Goal: Information Seeking & Learning: Learn about a topic

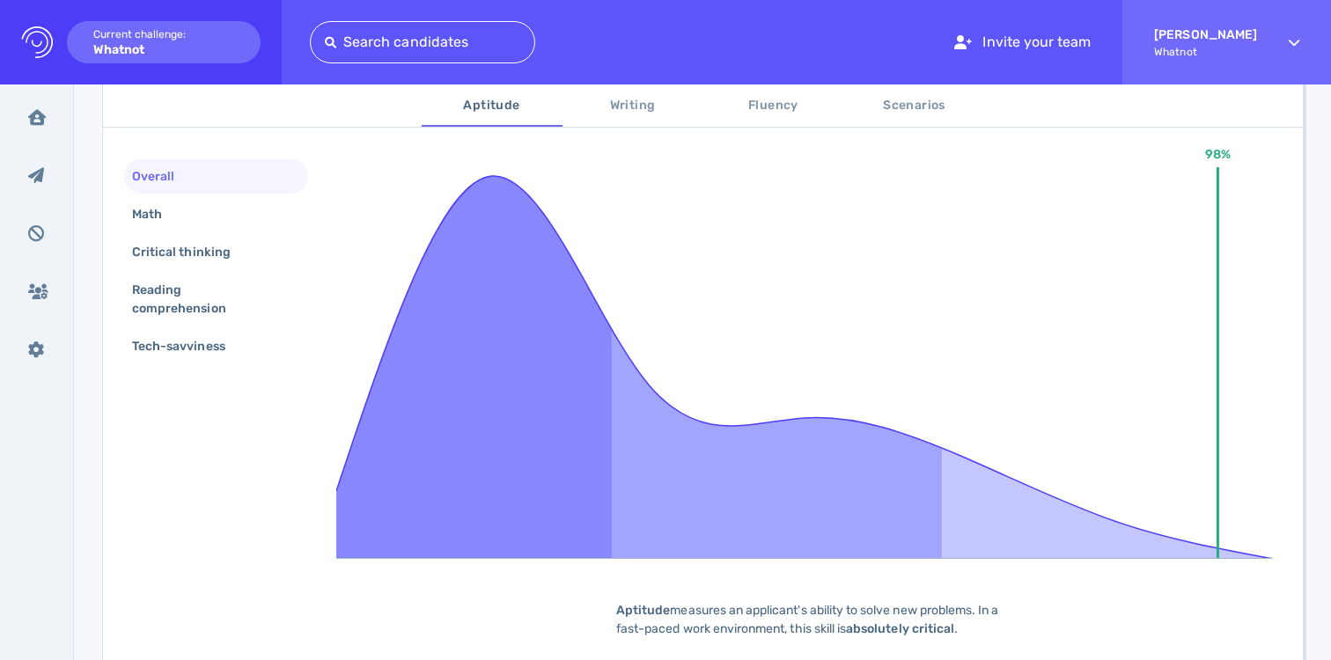
scroll to position [351, 0]
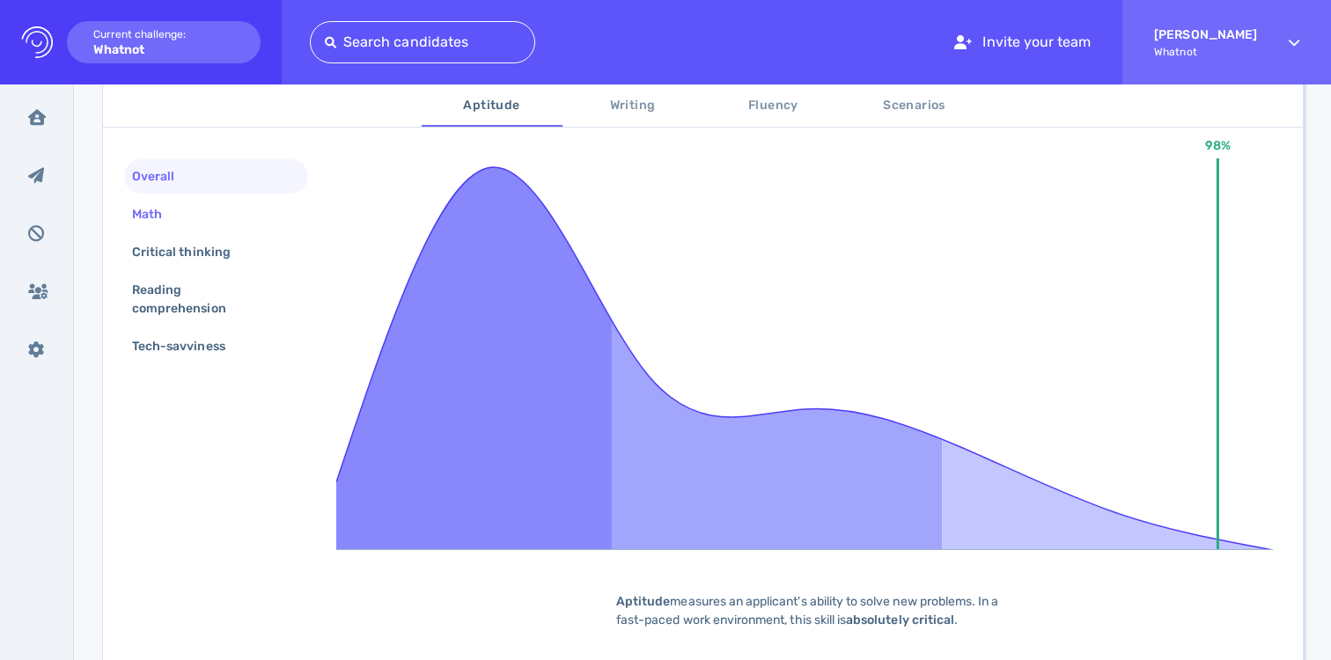
click at [192, 203] on div "Math" at bounding box center [216, 214] width 184 height 34
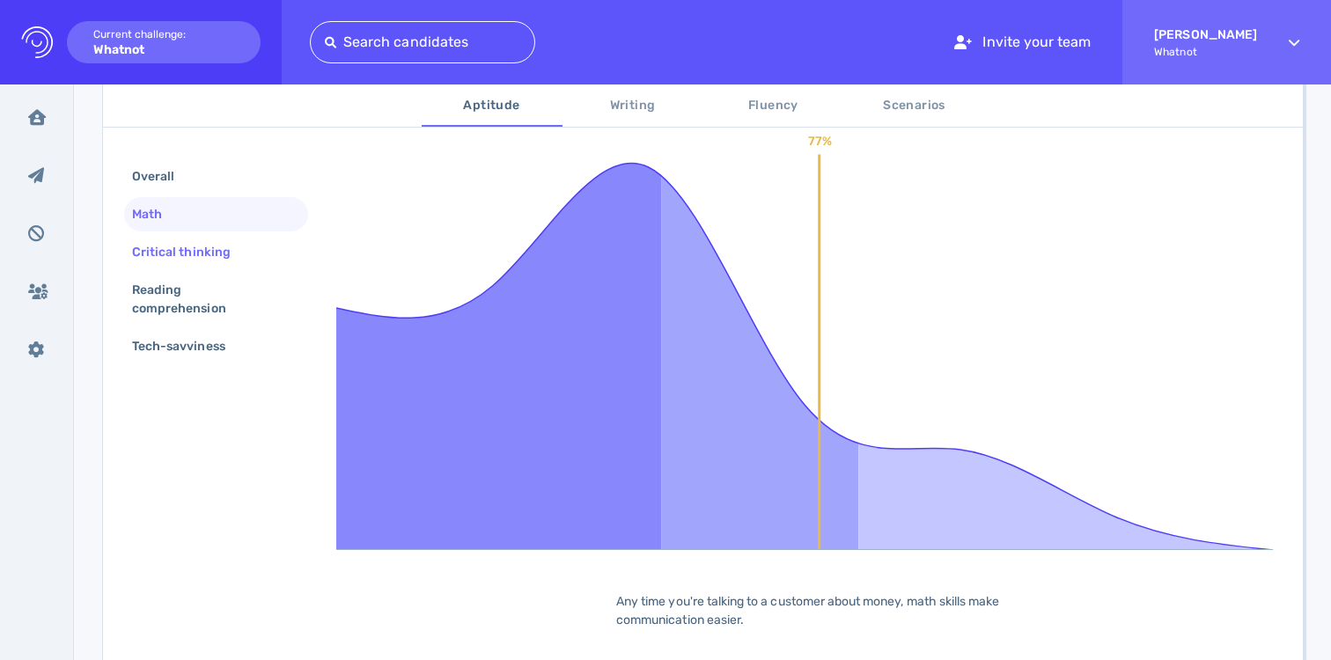
click at [188, 235] on div "Critical thinking" at bounding box center [216, 252] width 184 height 34
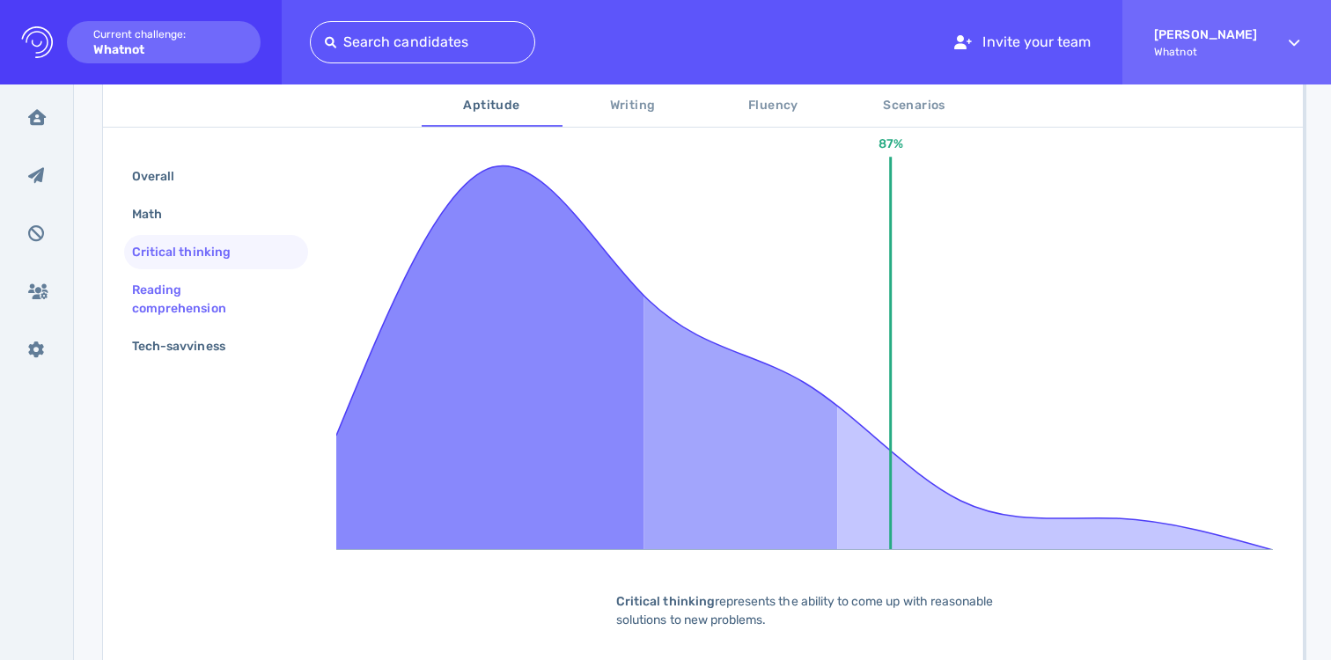
click at [186, 300] on div "Reading comprehension" at bounding box center [209, 299] width 161 height 44
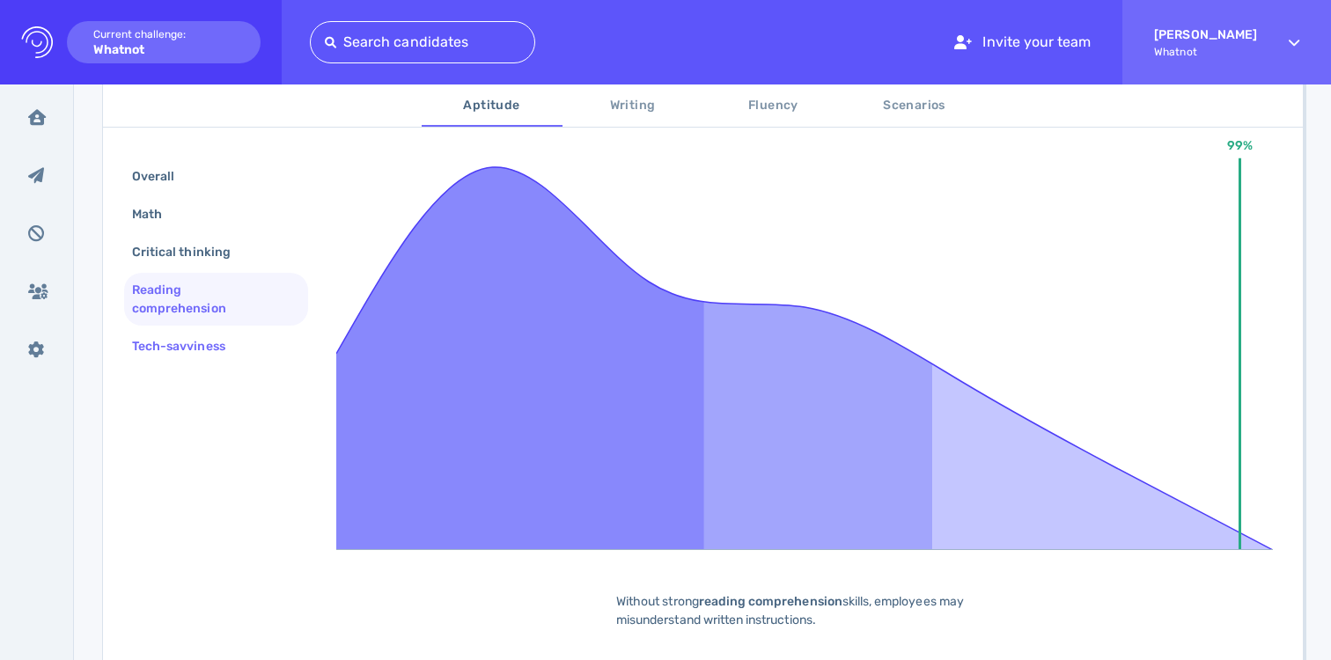
click at [191, 335] on div "Tech-savviness" at bounding box center [188, 347] width 118 height 26
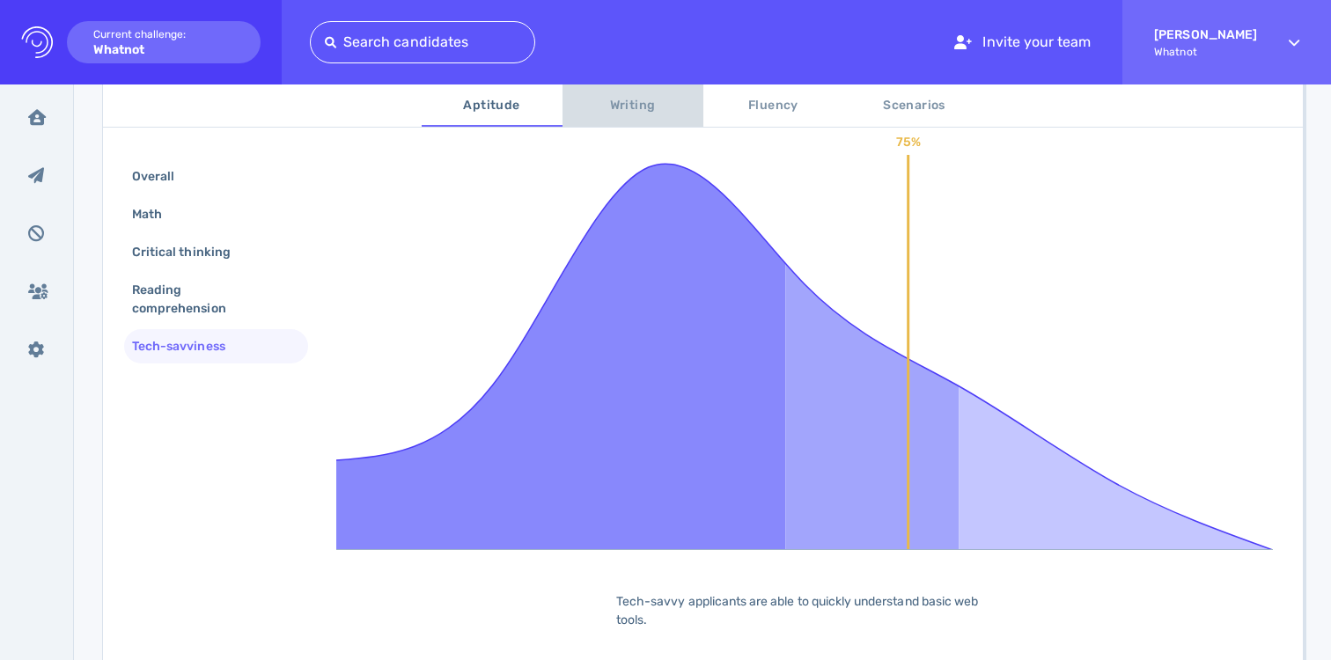
click at [618, 108] on span "Writing" at bounding box center [633, 106] width 120 height 22
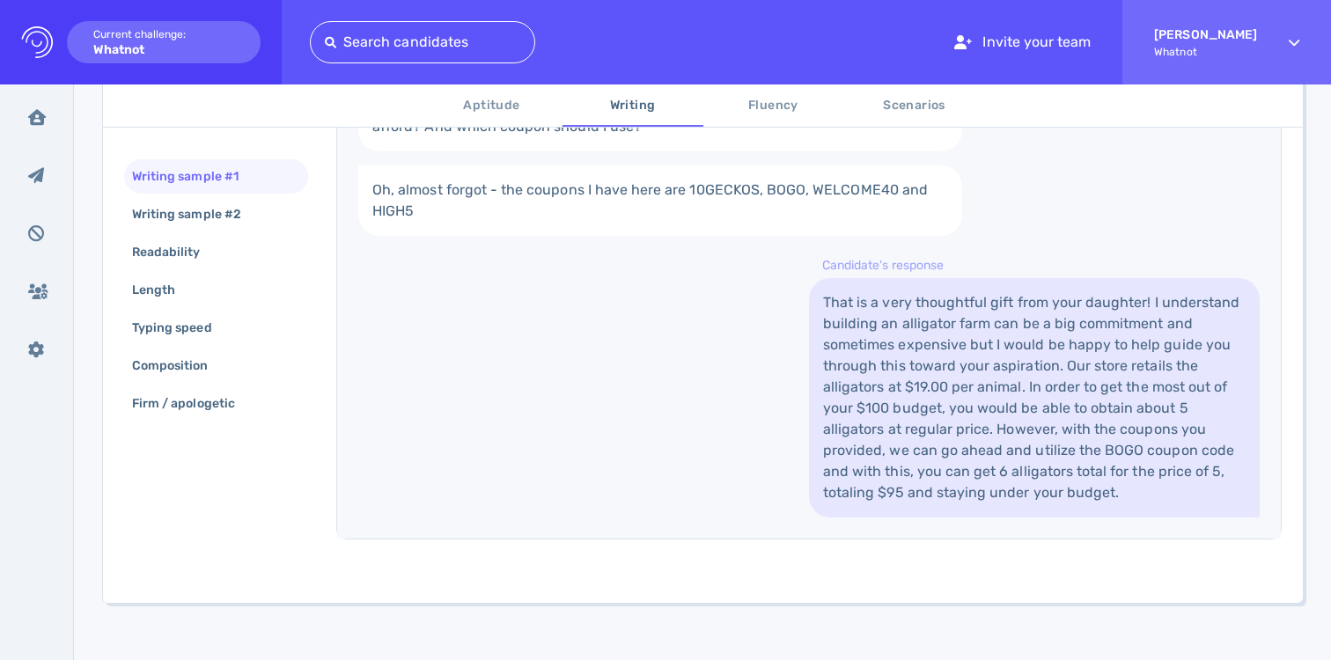
scroll to position [606, 0]
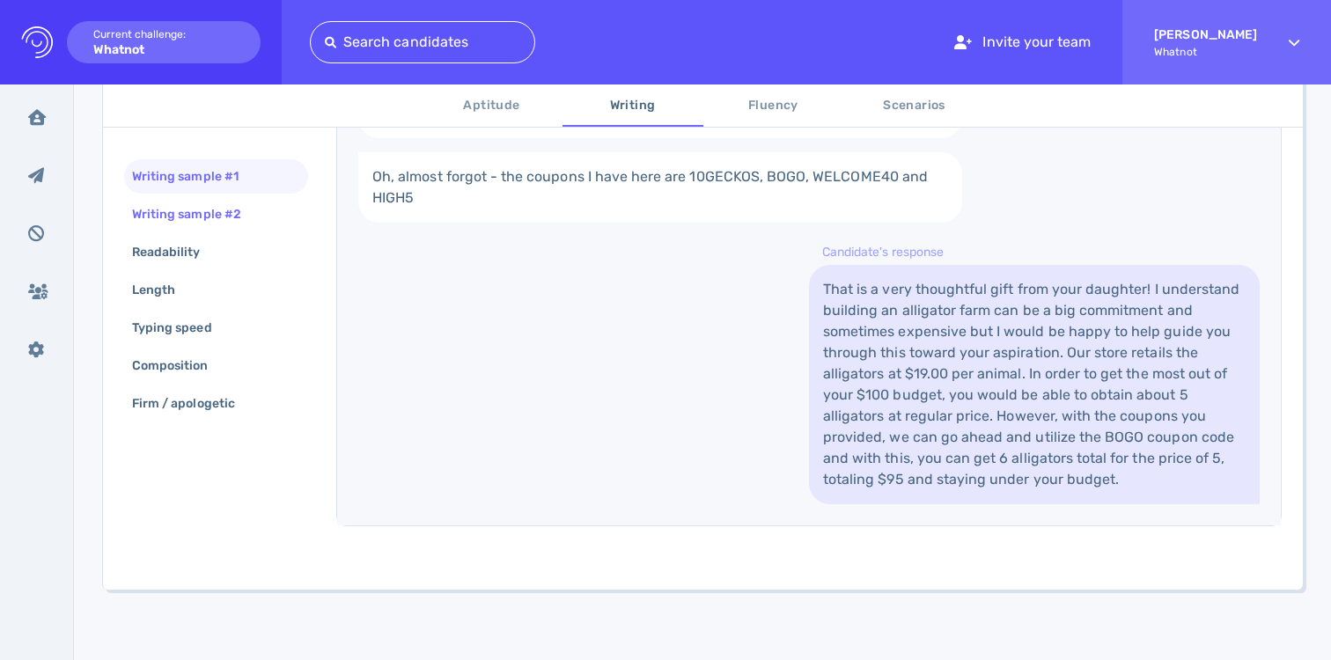
click at [185, 212] on div "Writing sample #2" at bounding box center [196, 215] width 134 height 26
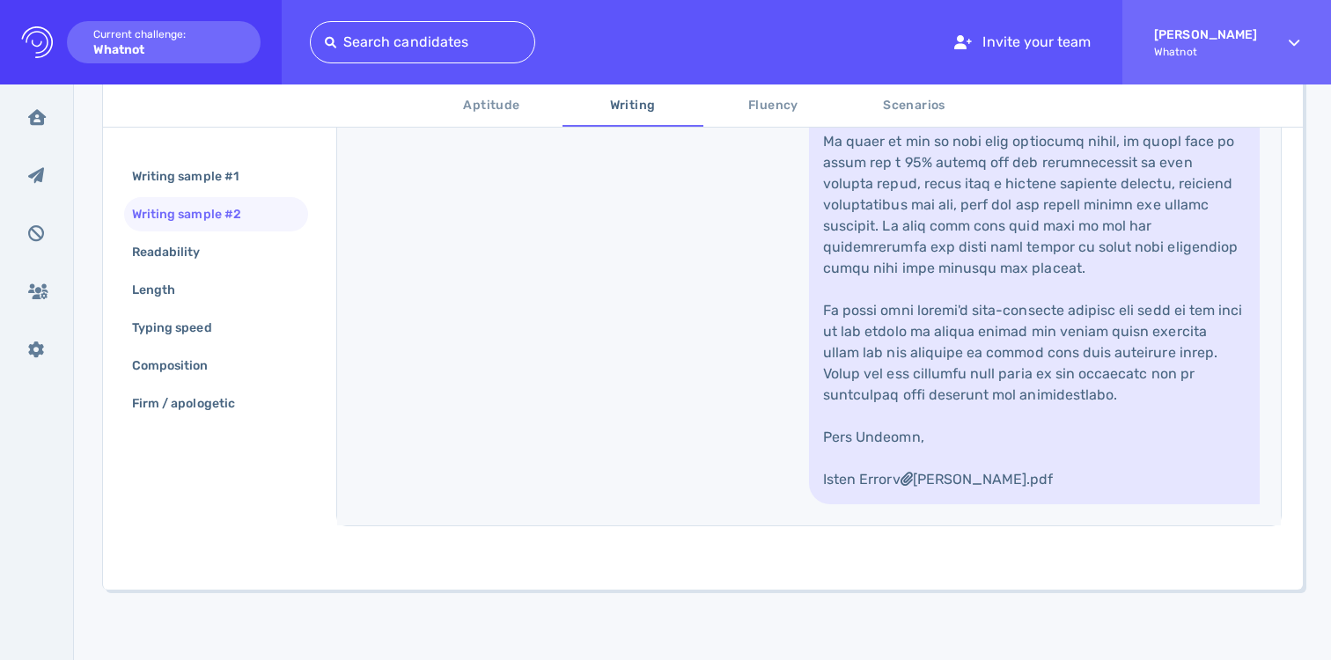
scroll to position [1025, 0]
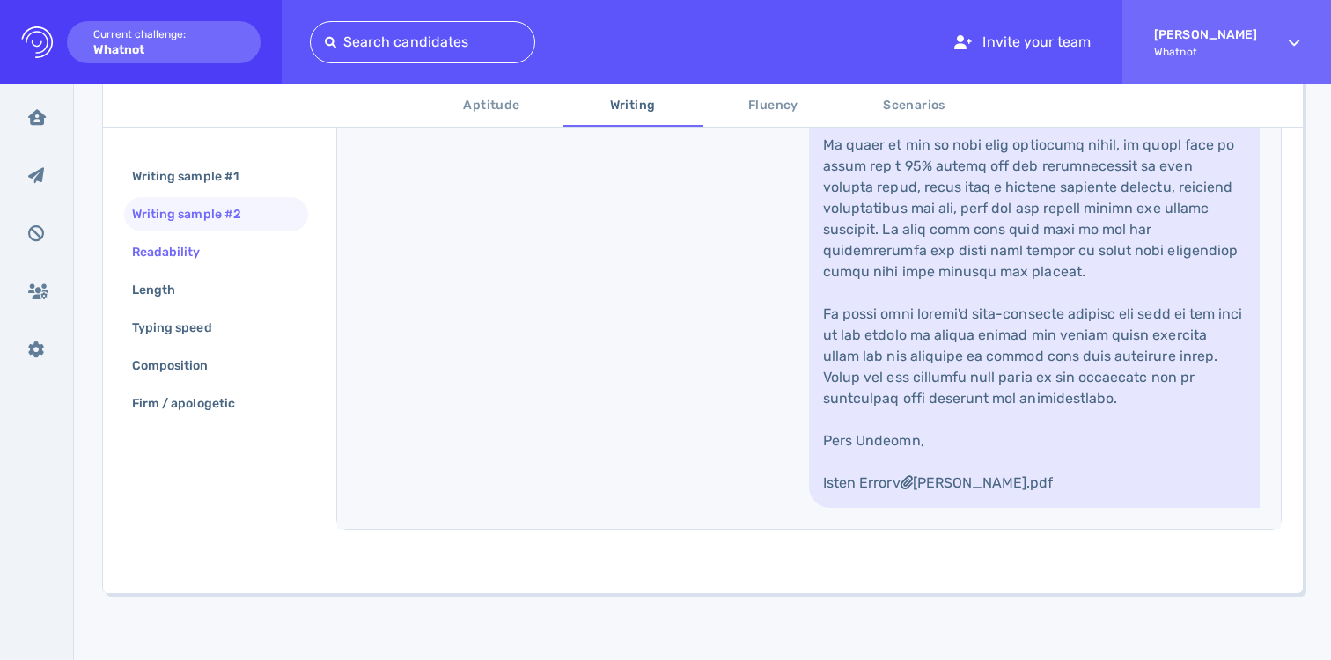
click at [196, 243] on div "Readability" at bounding box center [175, 252] width 93 height 26
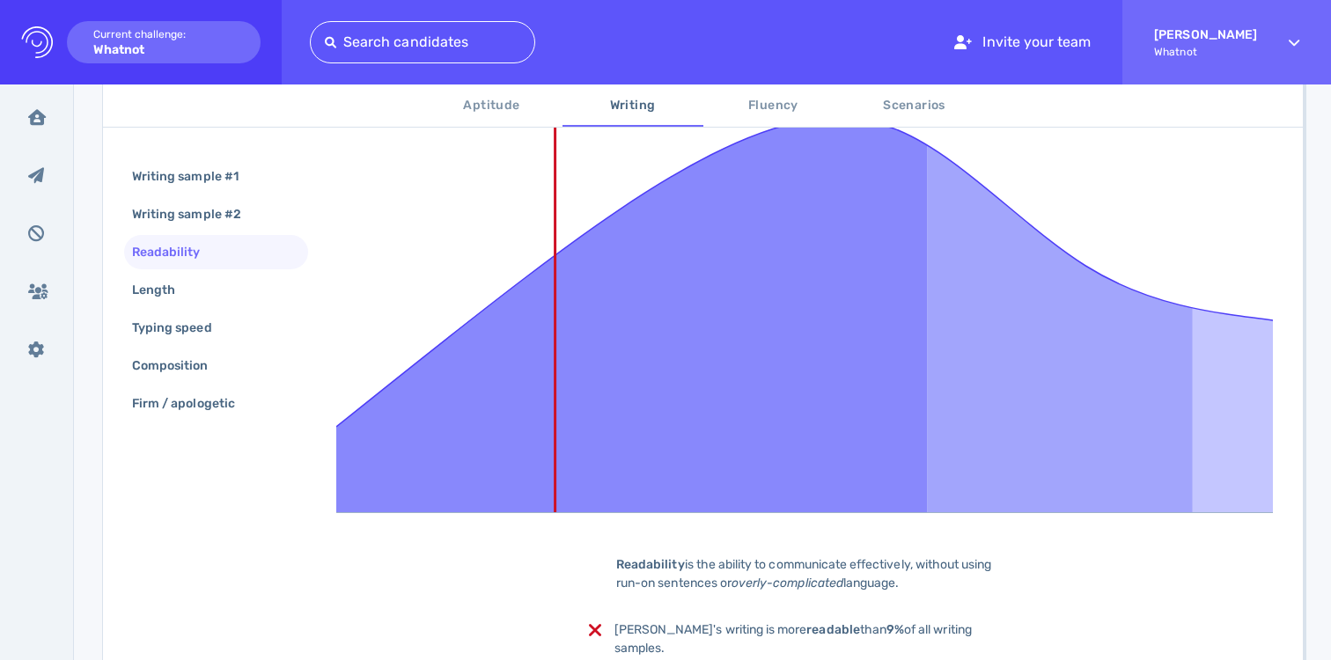
scroll to position [362, 0]
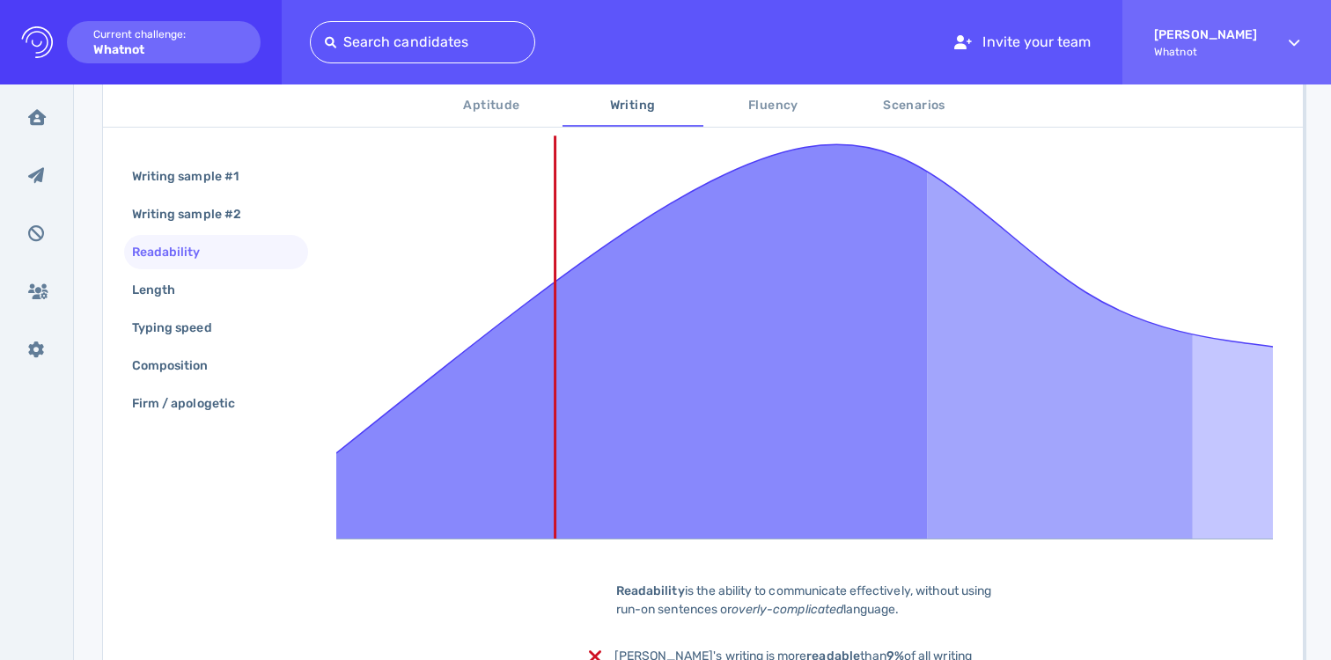
click at [200, 307] on div "Writing sample #1 Writing sample #2 Readability Length Typing speed Composition…" at bounding box center [216, 291] width 184 height 265
click at [190, 293] on div "Length" at bounding box center [163, 290] width 68 height 26
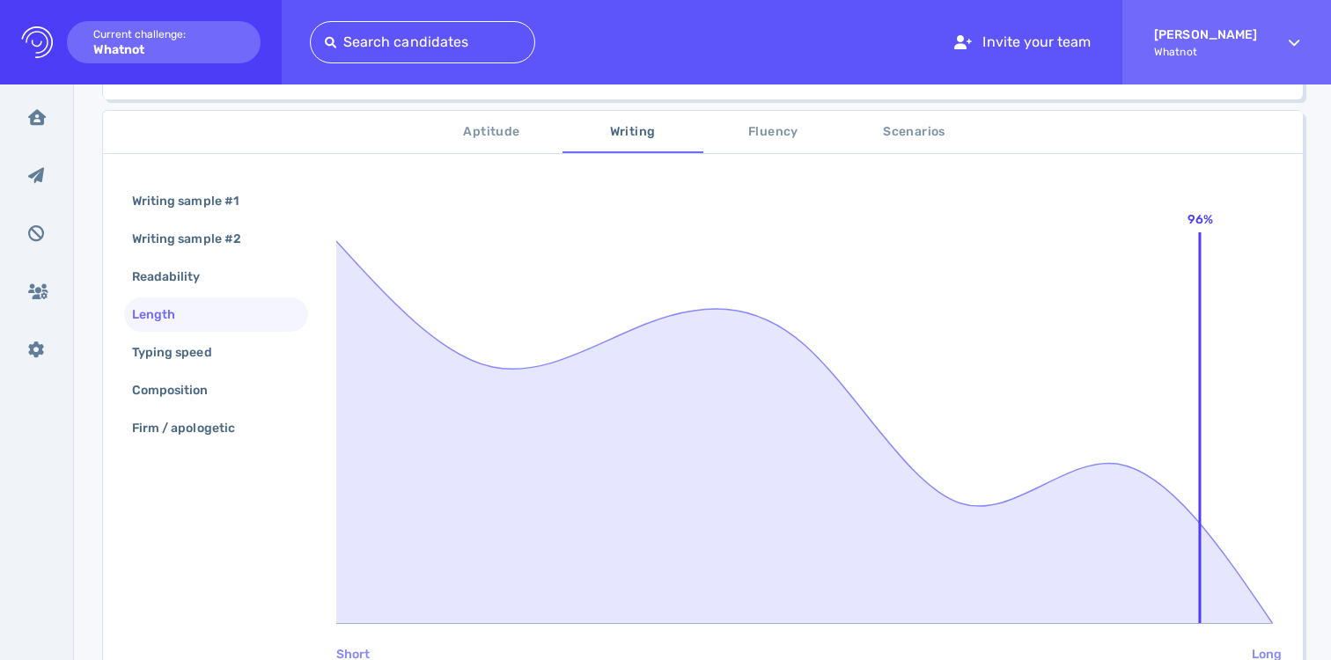
scroll to position [275, 0]
click at [184, 350] on div "Typing speed" at bounding box center [181, 356] width 105 height 26
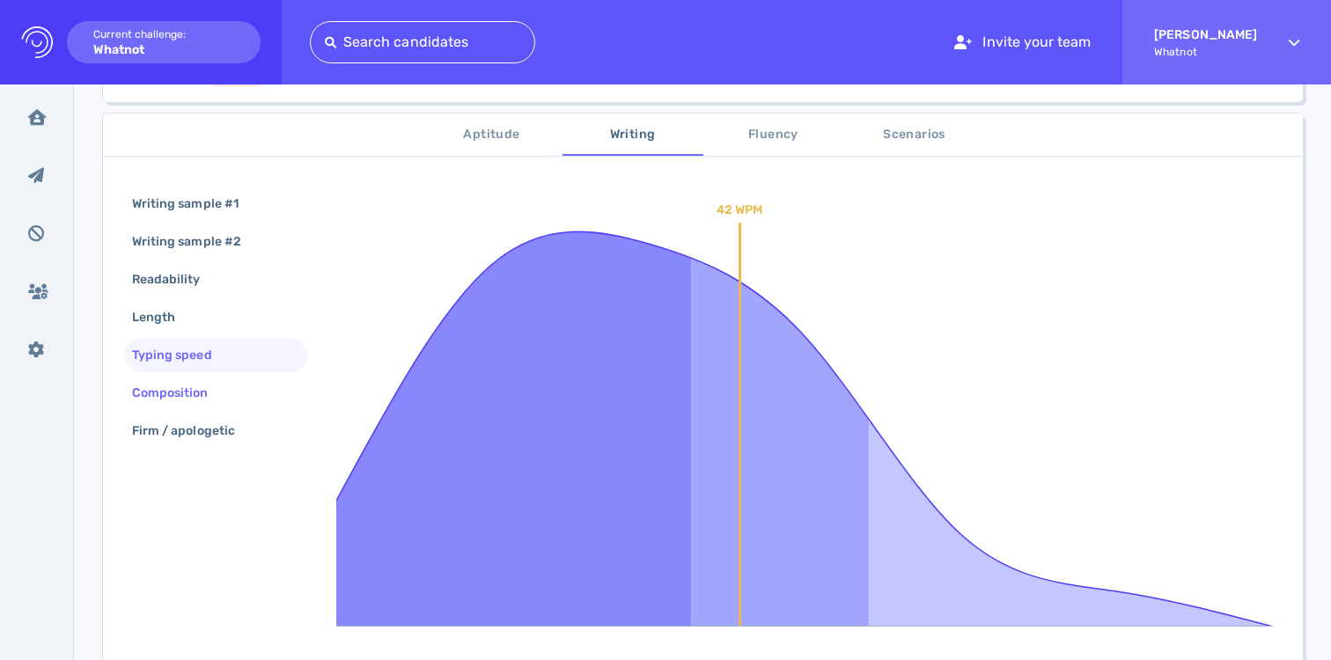
click at [183, 403] on div "Composition" at bounding box center [179, 393] width 101 height 26
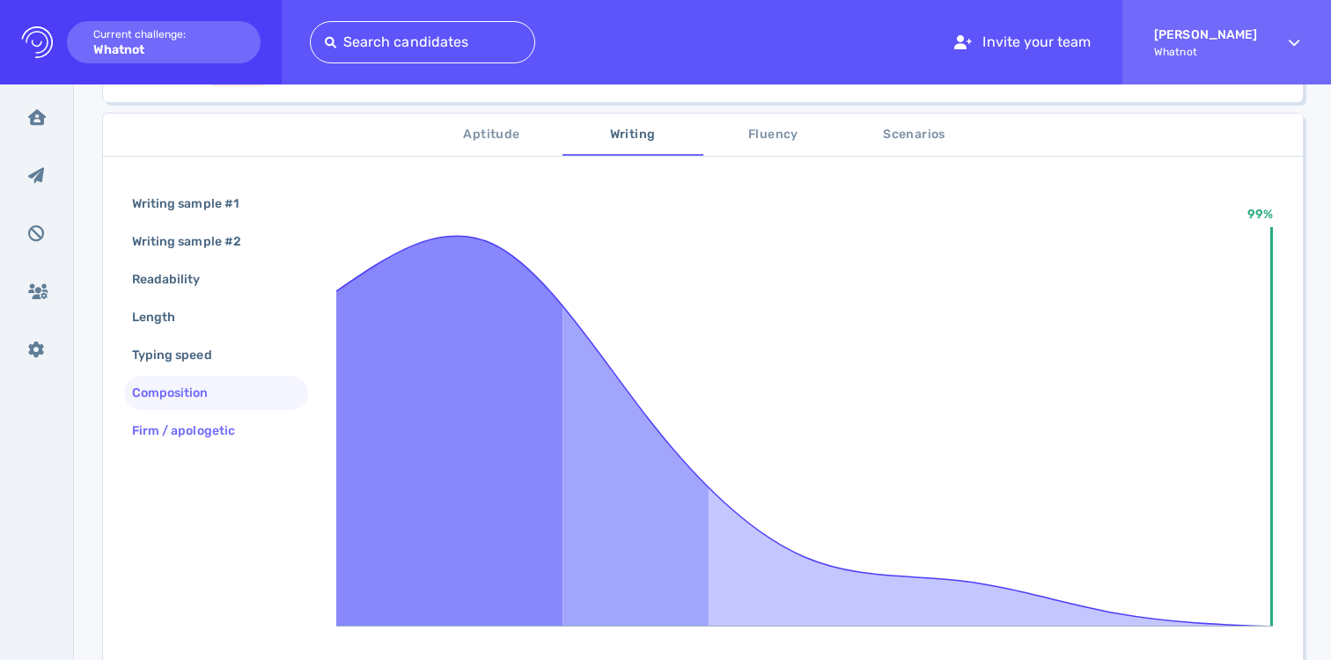
click at [194, 437] on div "Firm / apologetic" at bounding box center [193, 431] width 128 height 26
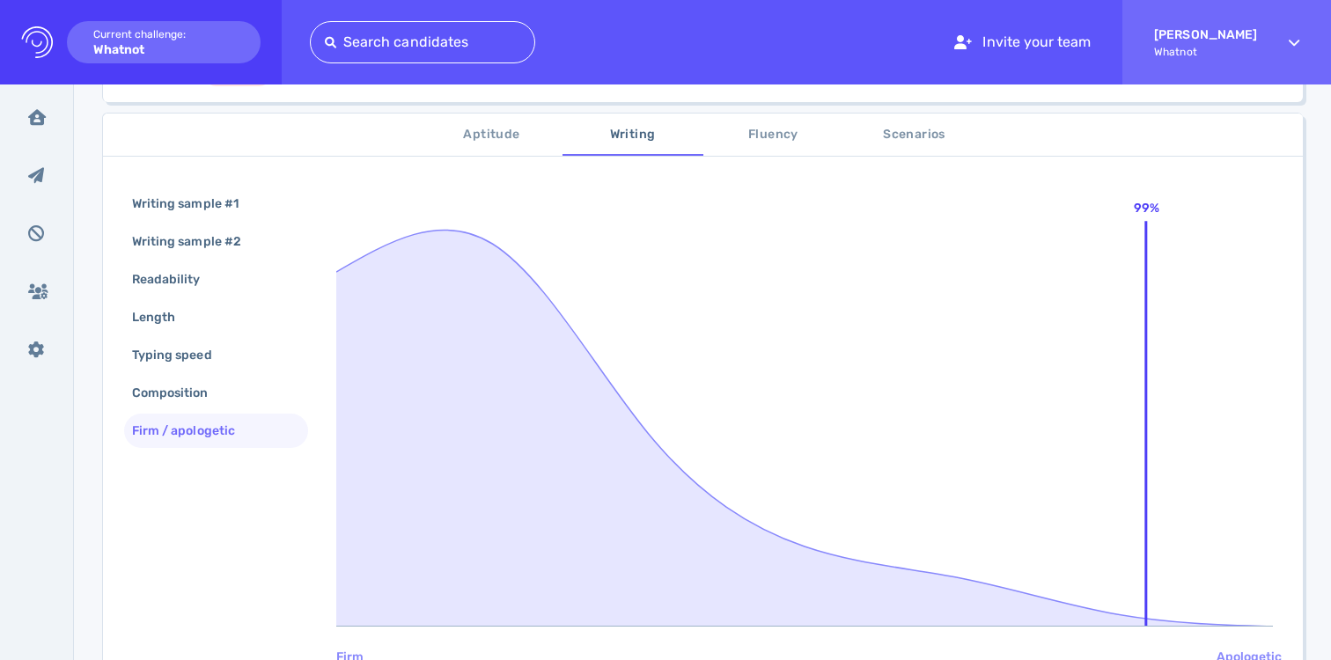
click at [758, 145] on button "Fluency" at bounding box center [774, 135] width 141 height 42
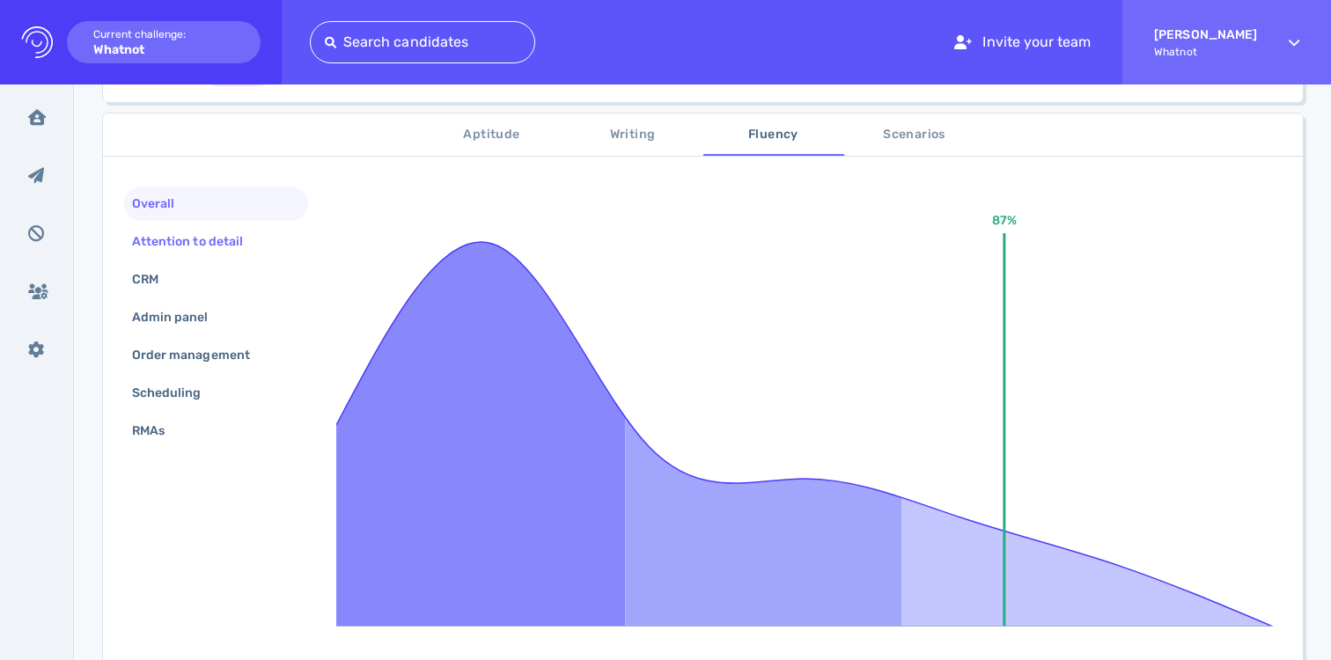
click at [207, 239] on div "Attention to detail" at bounding box center [197, 242] width 136 height 26
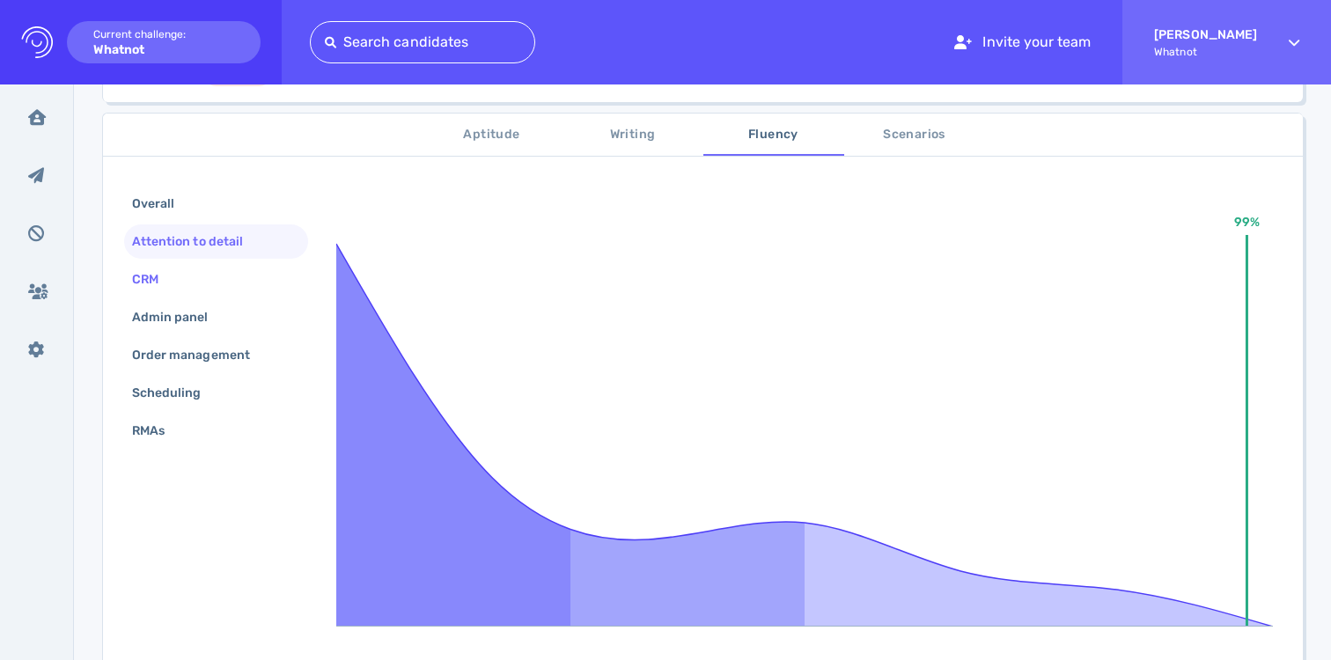
click at [187, 283] on div "CRM" at bounding box center [216, 279] width 184 height 34
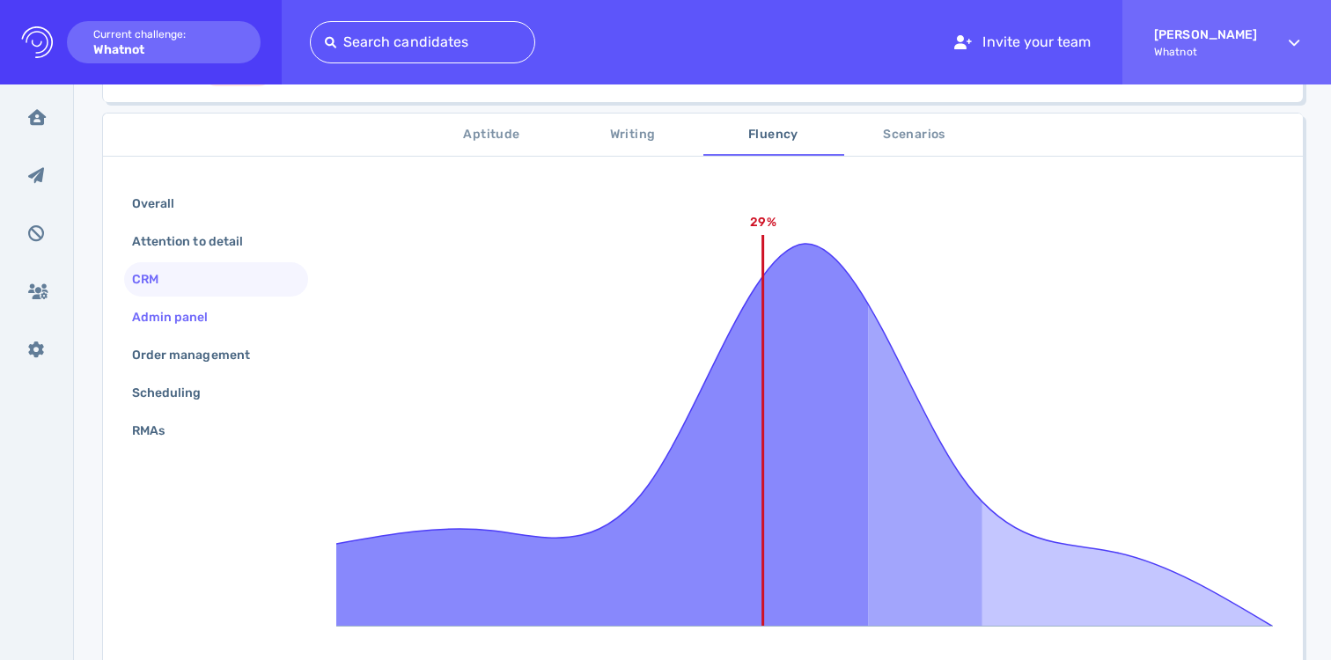
click at [183, 316] on div "Admin panel" at bounding box center [179, 318] width 101 height 26
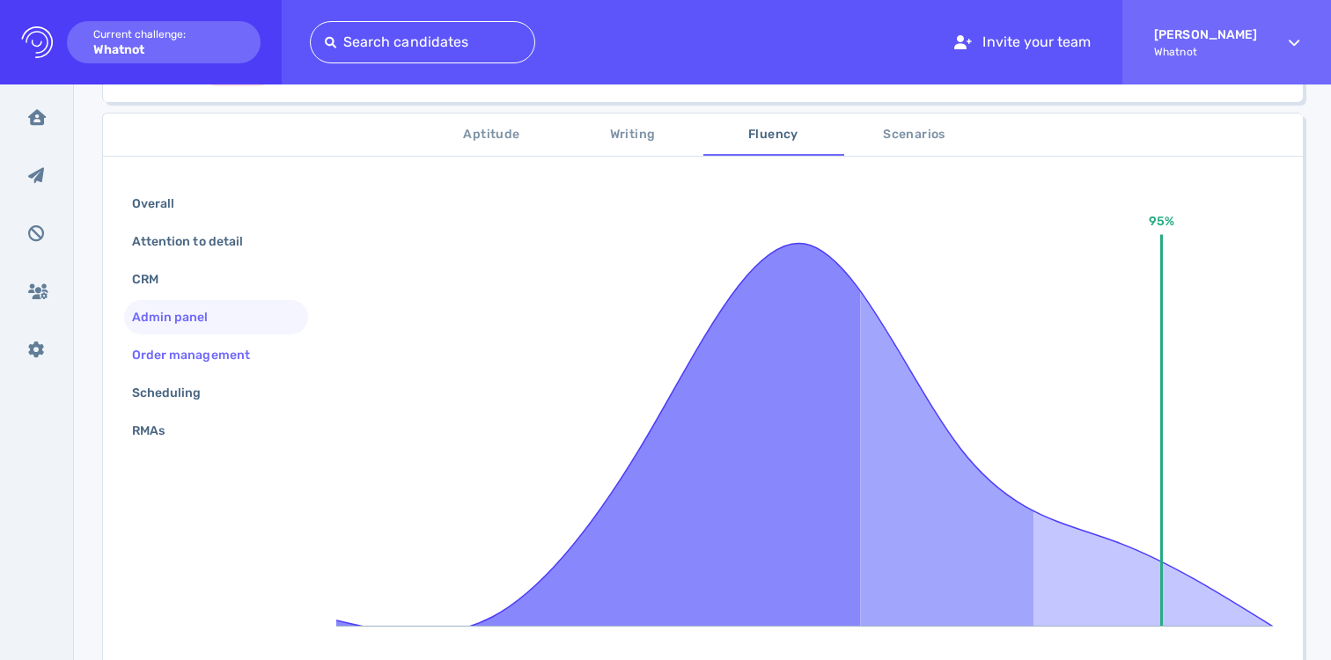
click at [188, 343] on div "Order management" at bounding box center [200, 356] width 143 height 26
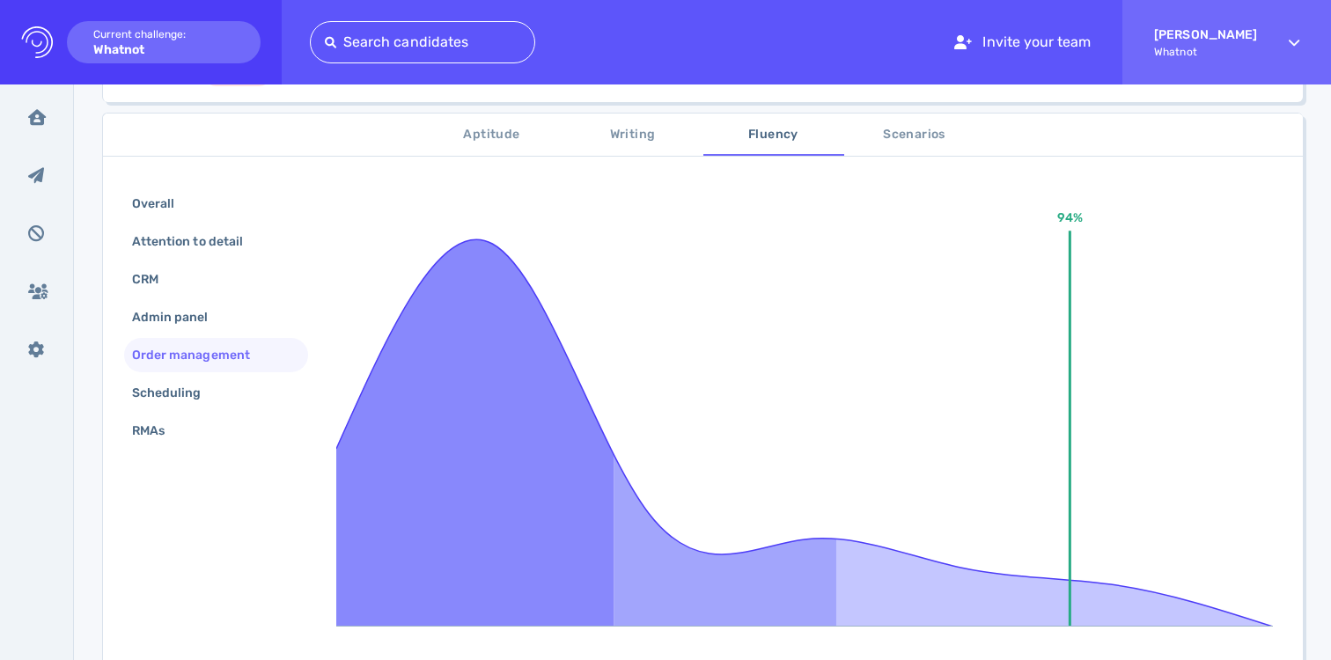
click at [182, 372] on div "Order management" at bounding box center [216, 355] width 184 height 34
click at [182, 388] on div "Scheduling" at bounding box center [176, 393] width 94 height 26
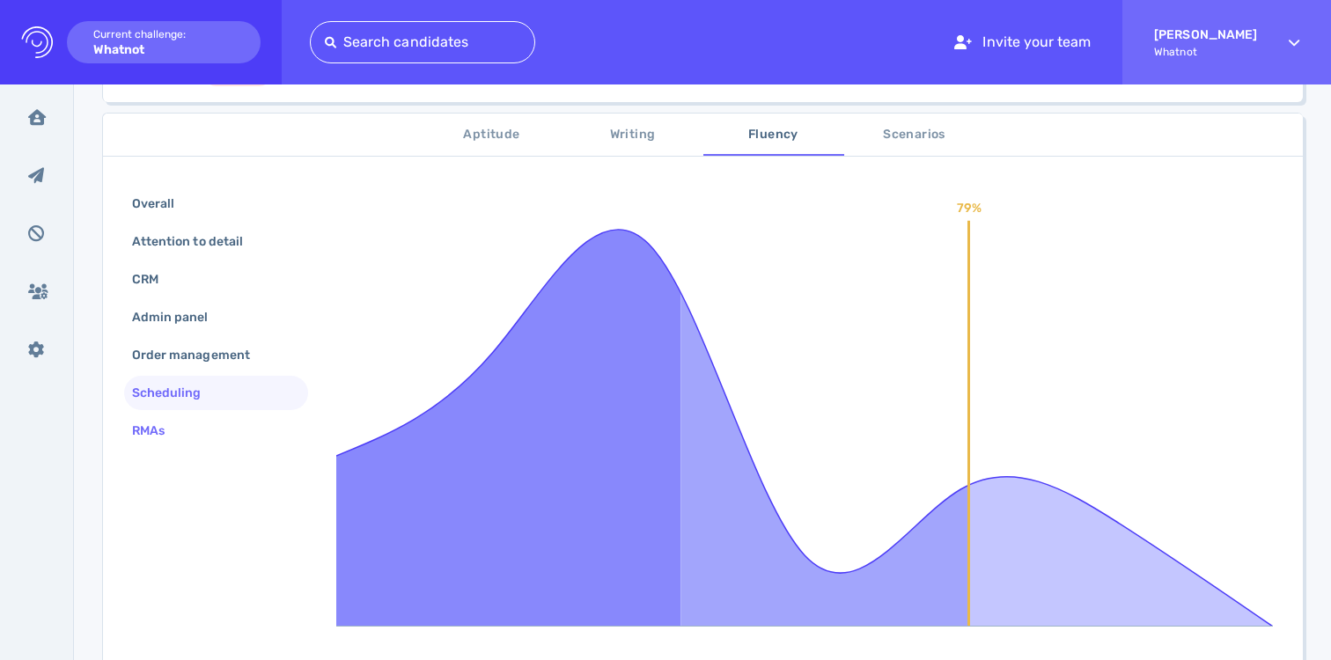
click at [176, 424] on div "RMAs" at bounding box center [157, 431] width 57 height 26
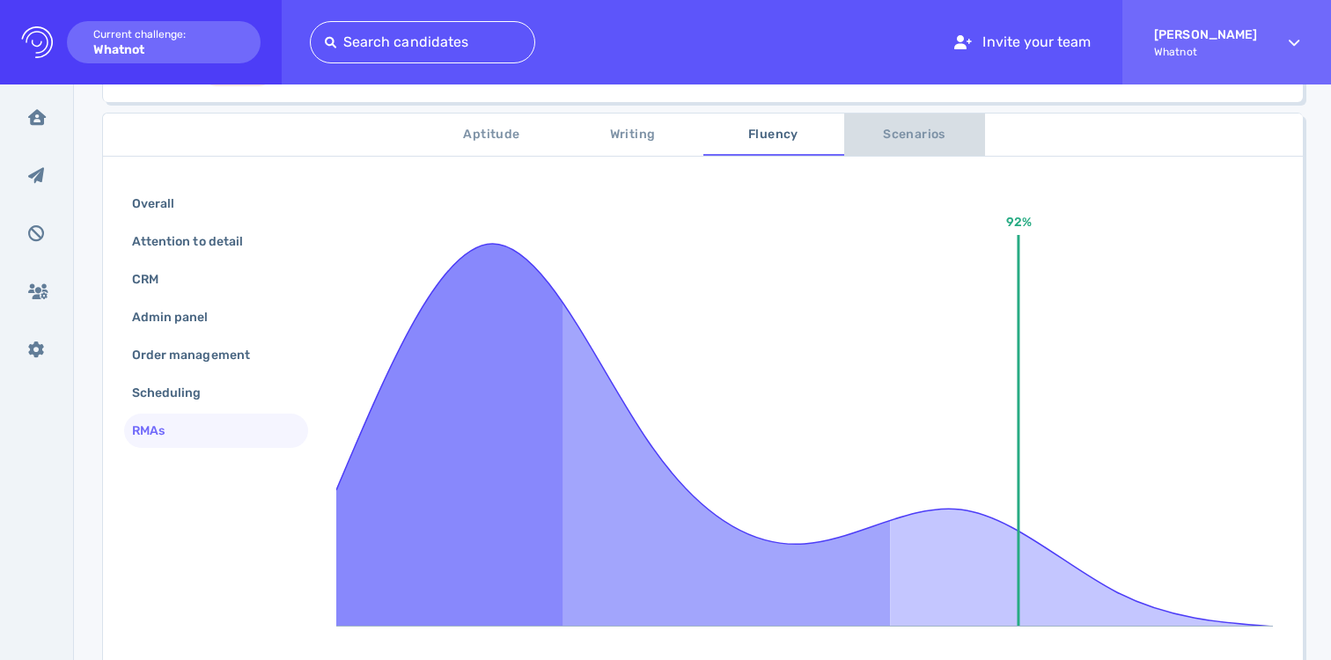
click at [898, 119] on button "Scenarios" at bounding box center [914, 135] width 141 height 42
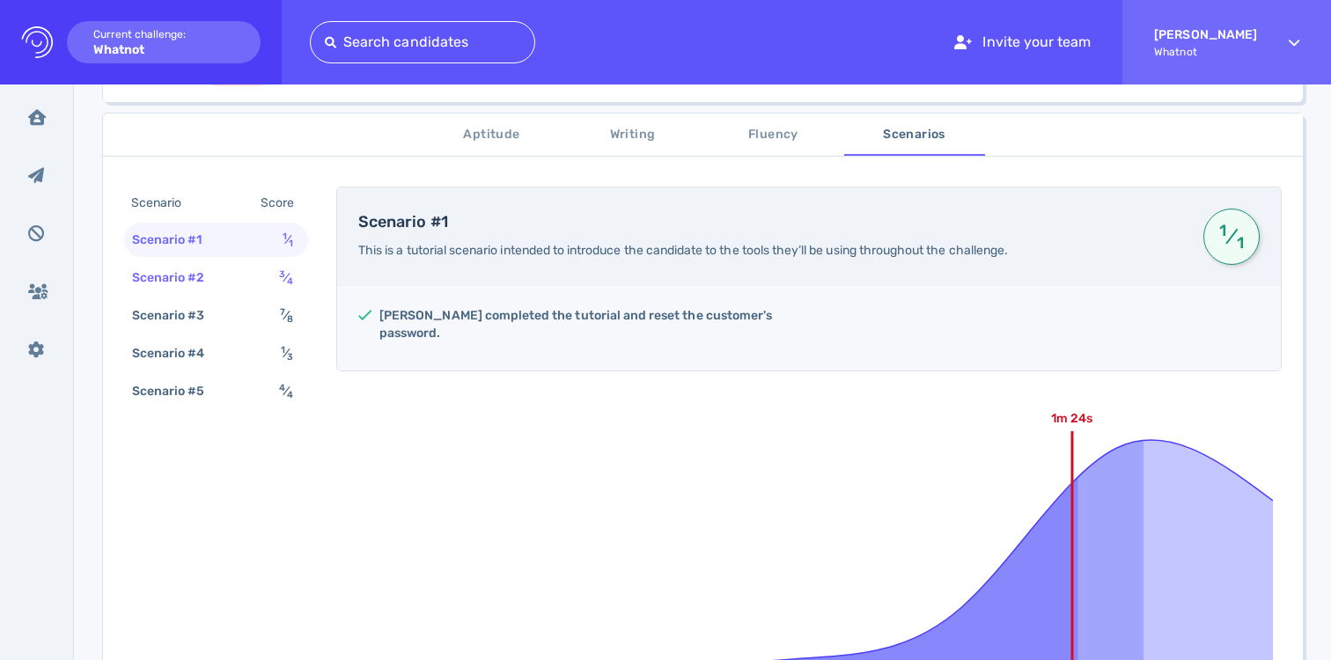
click at [232, 270] on div "Scenario #2 3 ⁄ 4" at bounding box center [216, 278] width 184 height 34
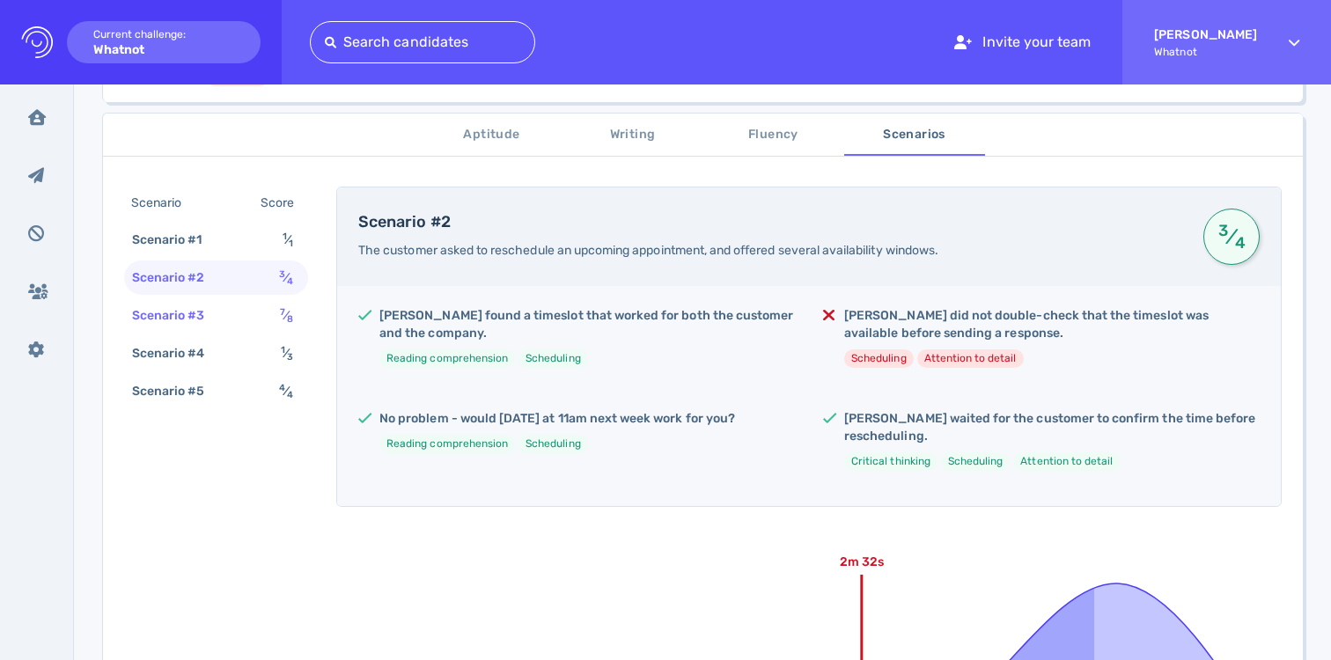
click at [214, 309] on div "Scenario #3" at bounding box center [178, 316] width 98 height 26
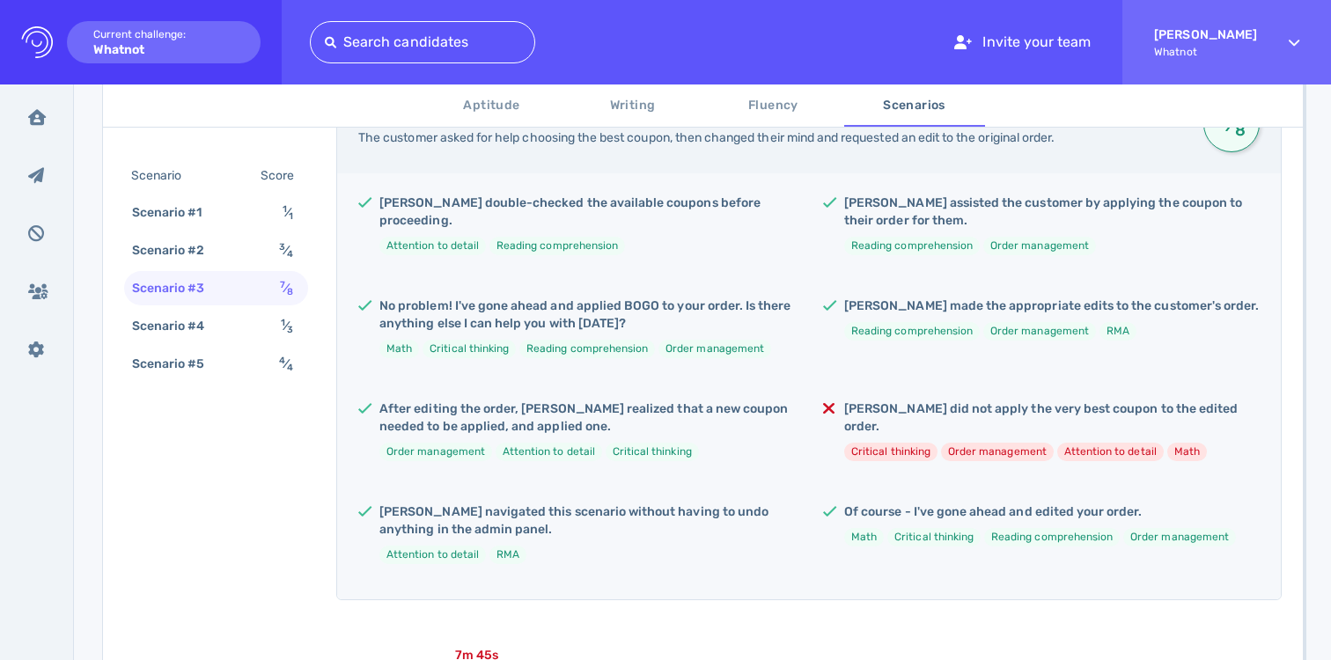
scroll to position [392, 0]
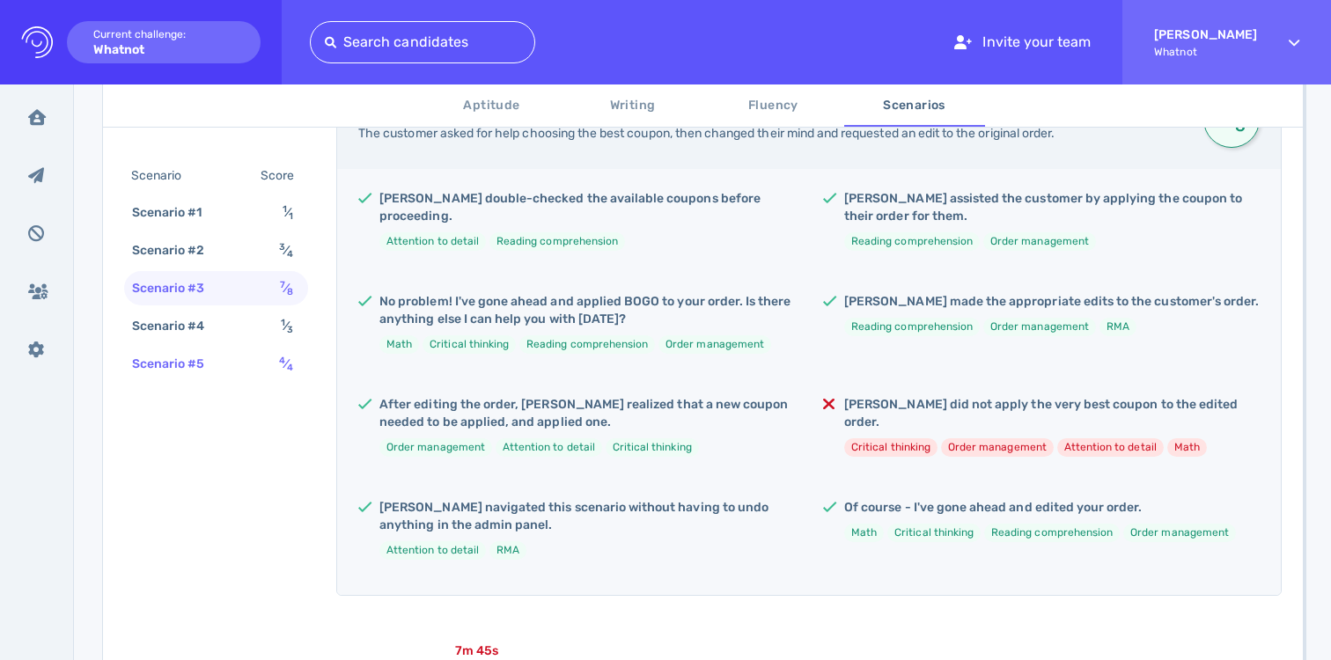
click at [160, 352] on div "Scenario #5" at bounding box center [178, 364] width 98 height 26
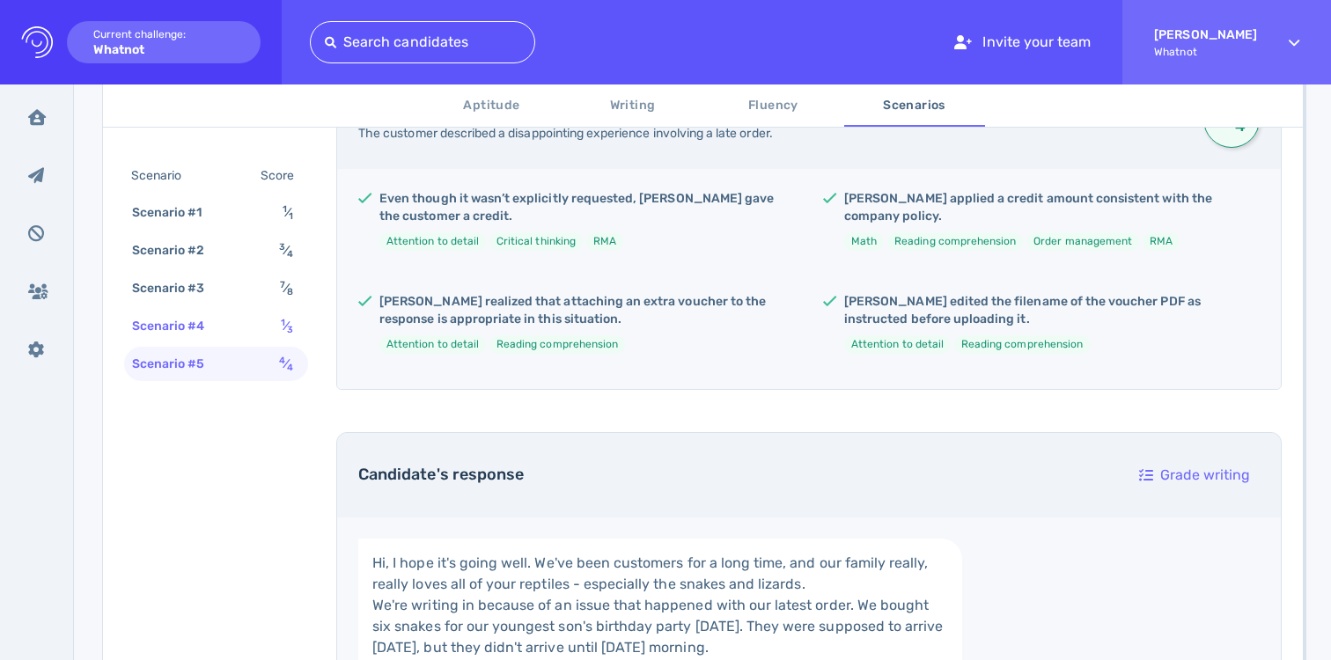
click at [163, 320] on div "Scenario #4" at bounding box center [178, 326] width 98 height 26
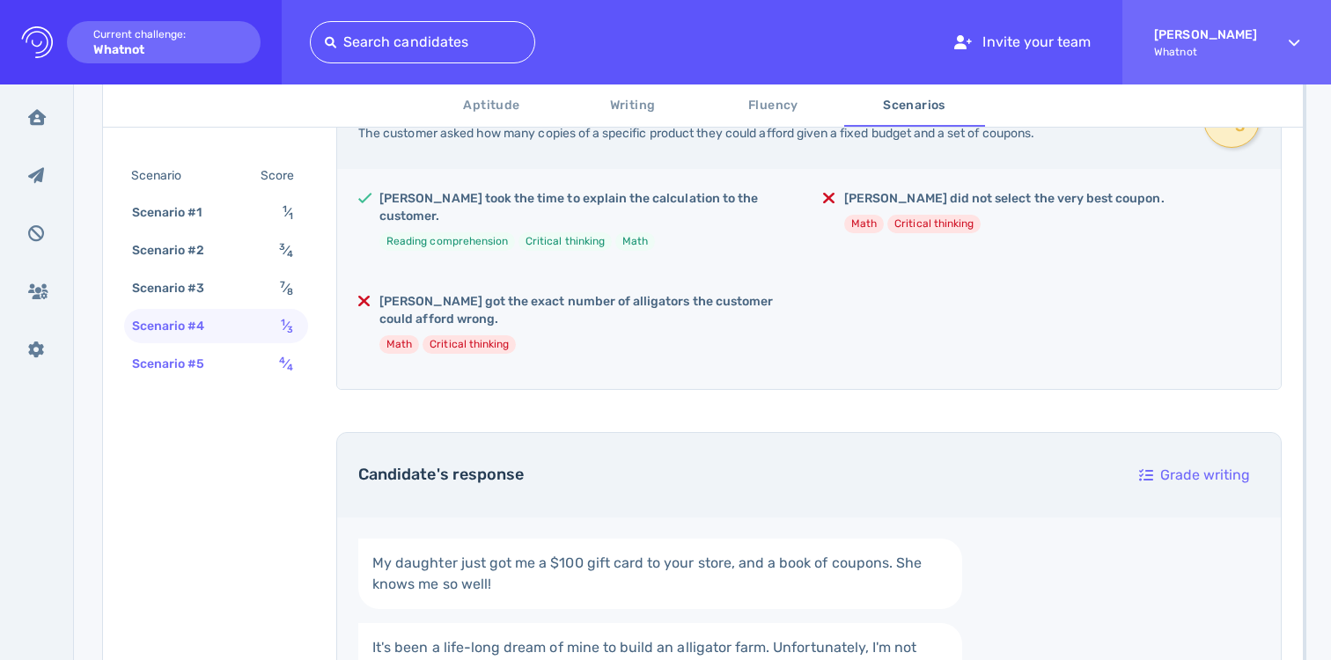
click at [163, 351] on div "Scenario #5" at bounding box center [178, 364] width 98 height 26
